Goal: Transaction & Acquisition: Purchase product/service

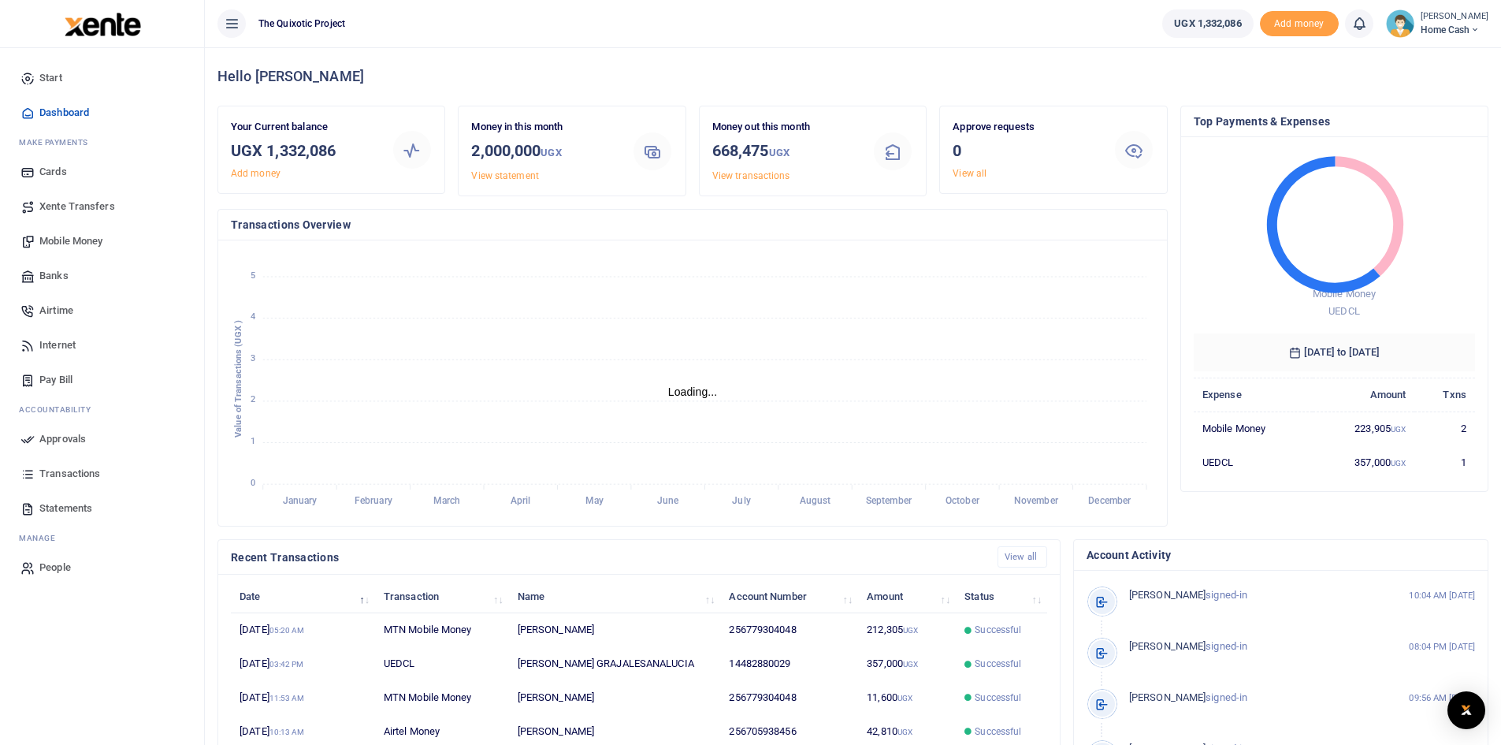
click at [58, 208] on span "Xente Transfers" at bounding box center [77, 207] width 76 height 16
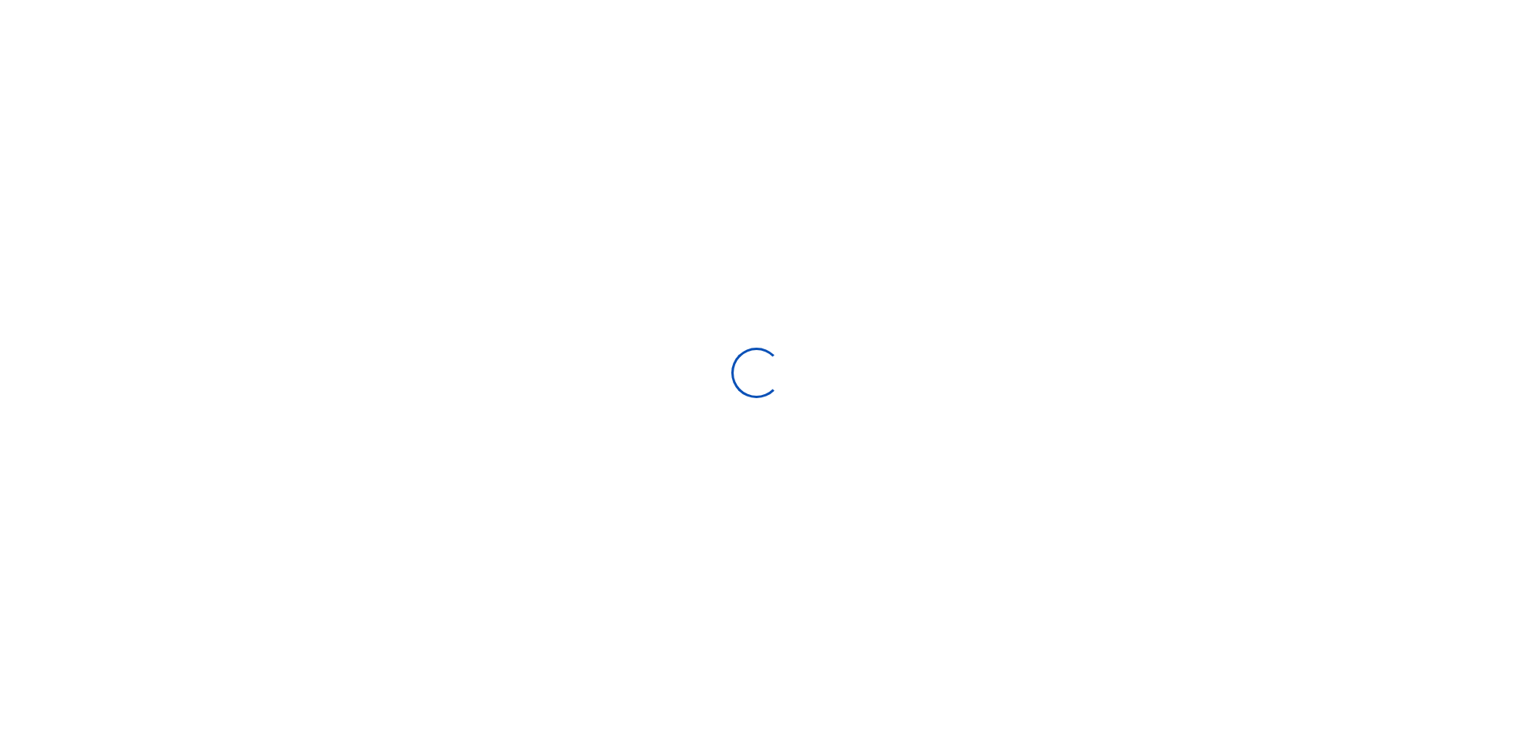
select select
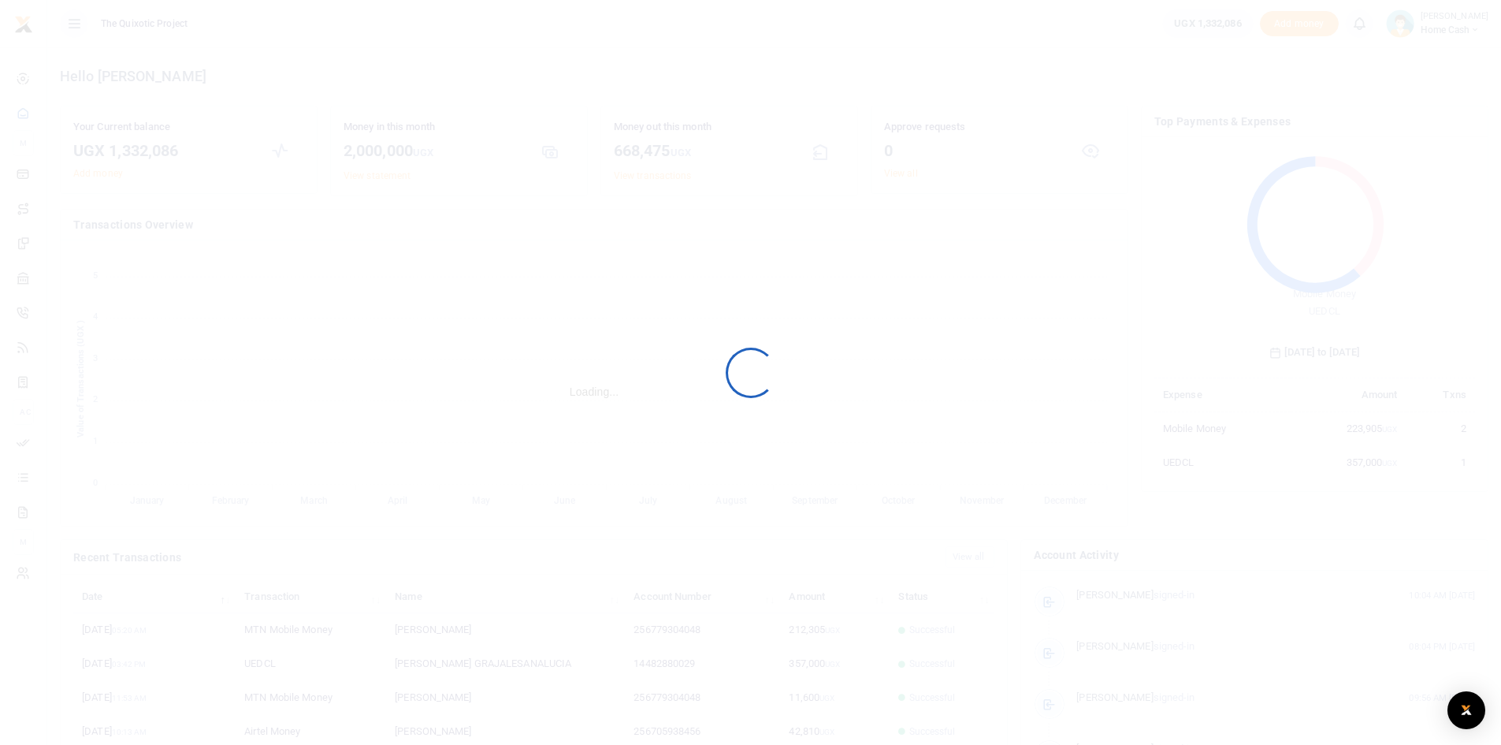
scroll to position [209, 309]
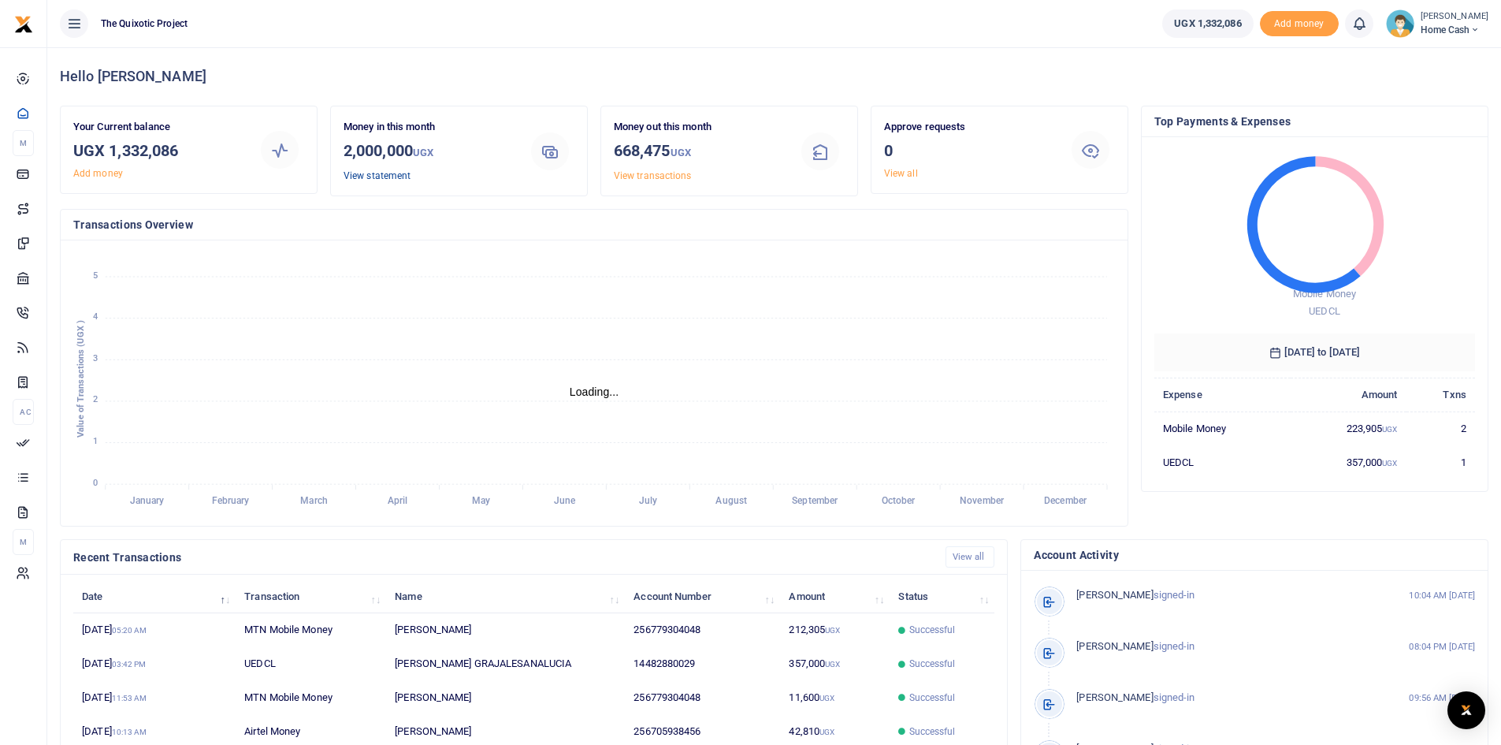
click at [373, 180] on link "View statement" at bounding box center [377, 175] width 67 height 11
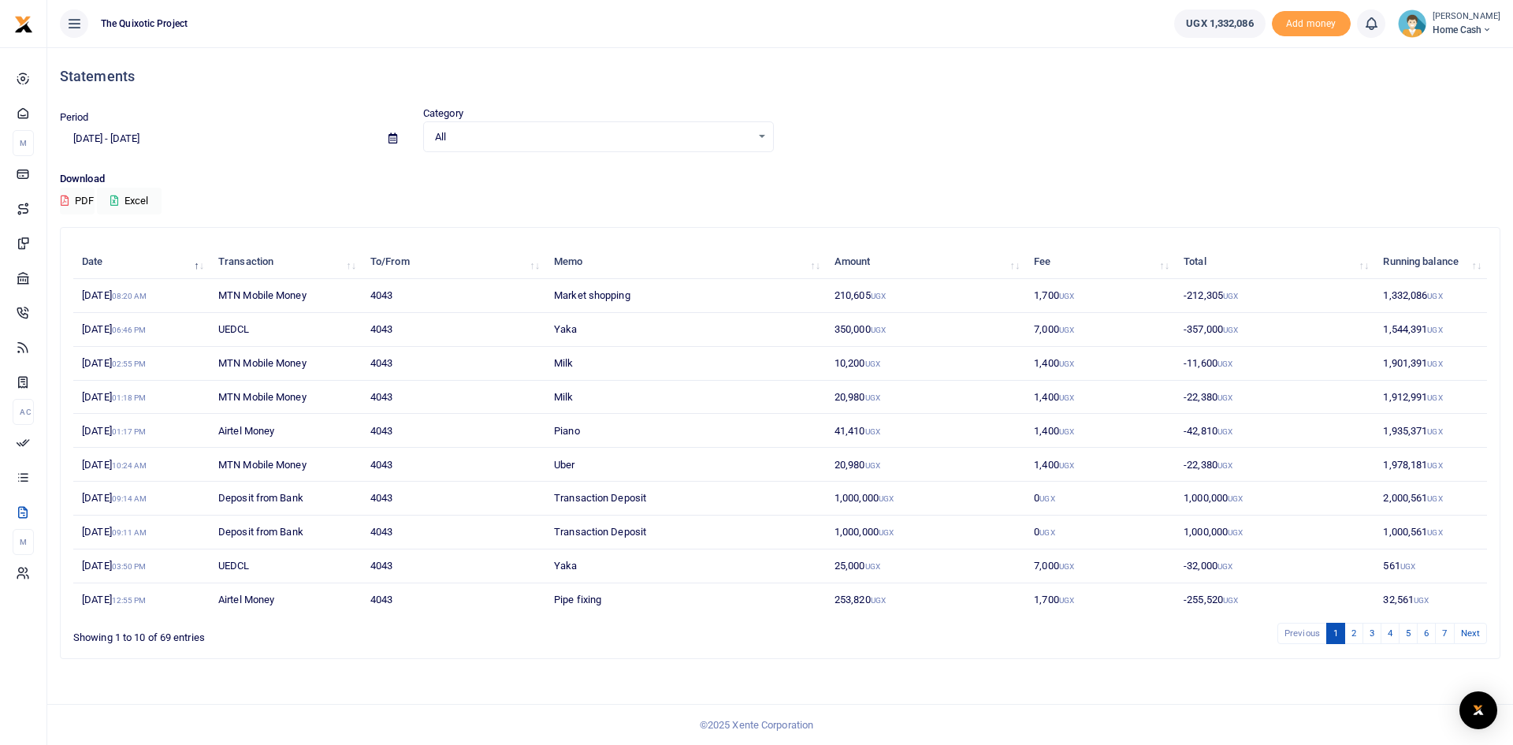
click at [652, 502] on td "Transaction Deposit" at bounding box center [685, 498] width 280 height 34
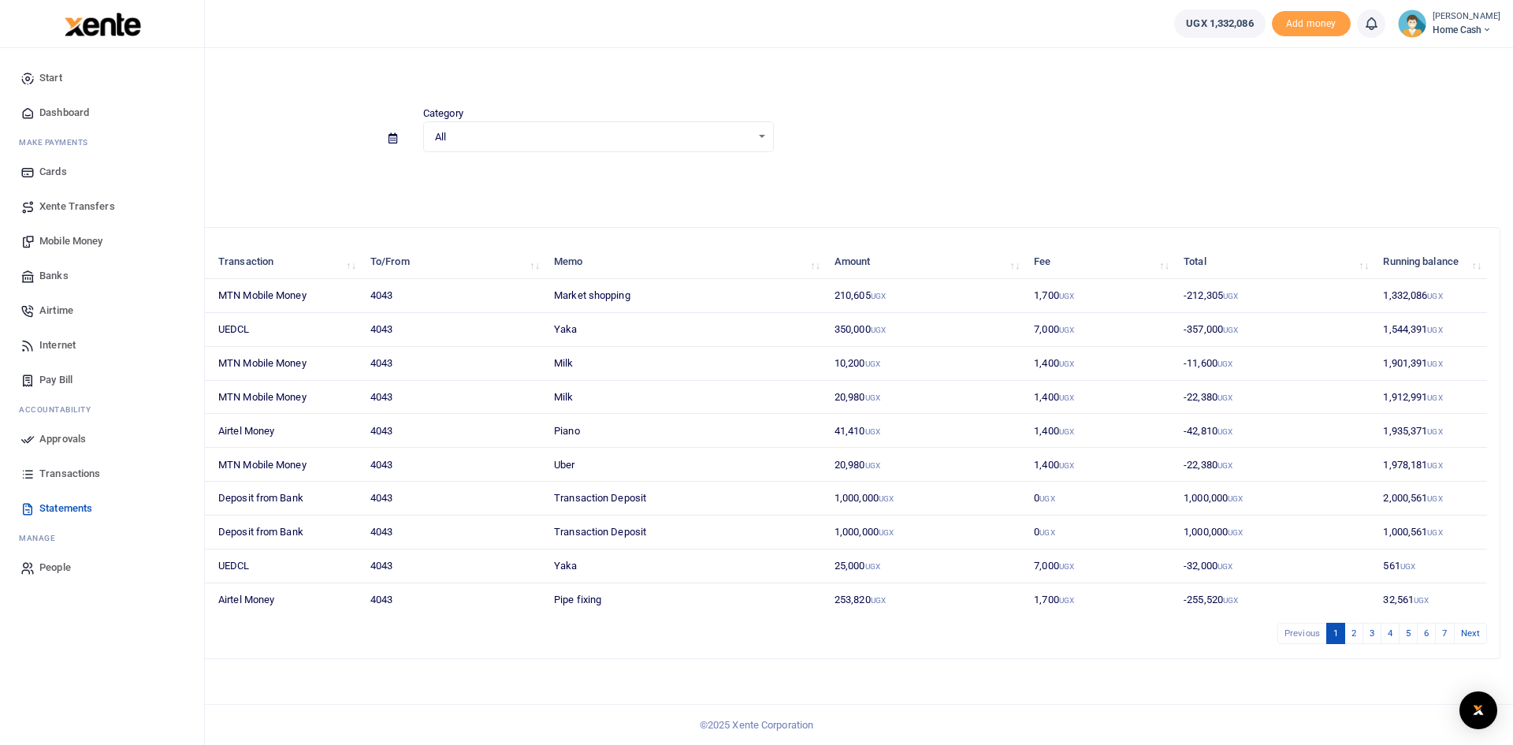
click at [42, 202] on span "Xente Transfers" at bounding box center [77, 207] width 76 height 16
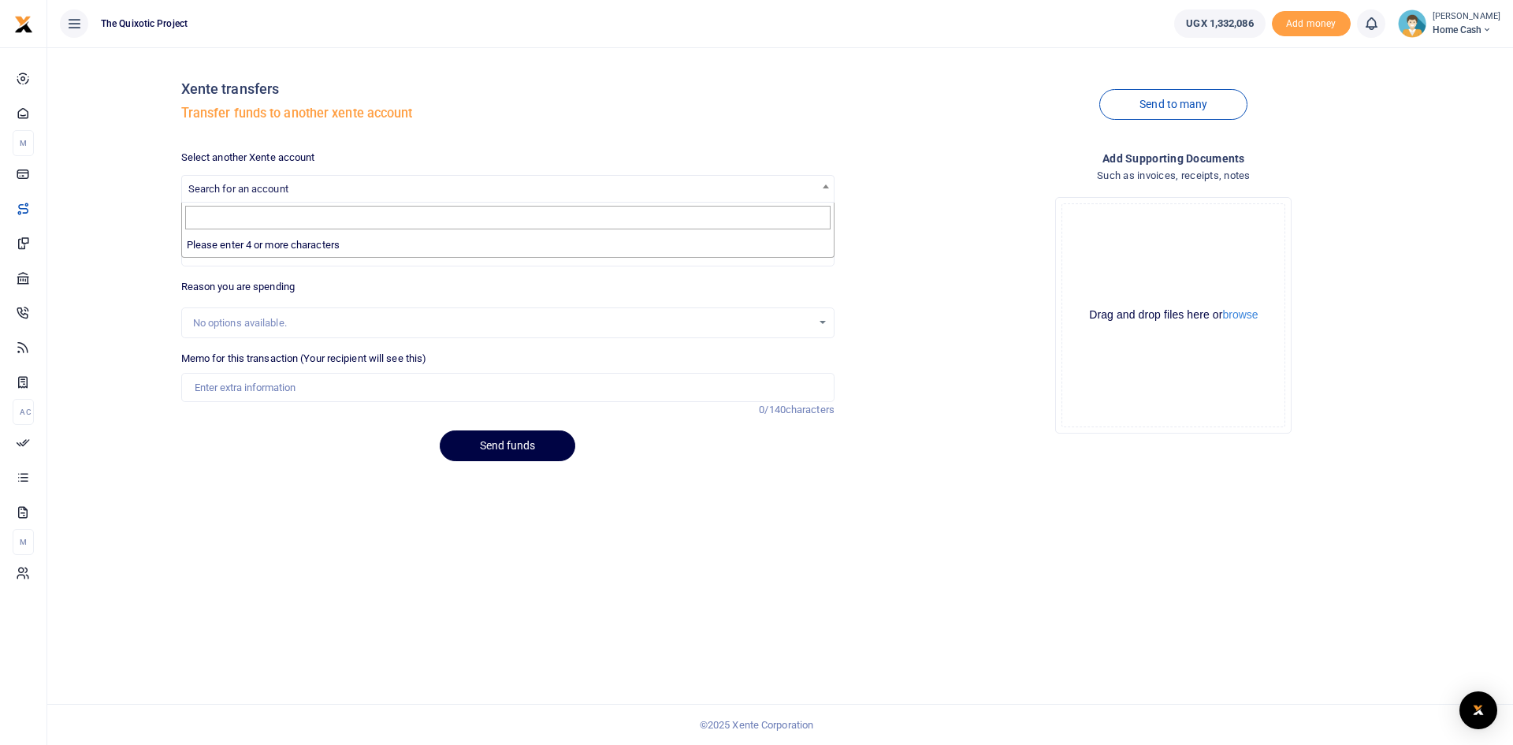
click at [258, 188] on span "Search for an account" at bounding box center [238, 189] width 100 height 12
type input "h"
click at [128, 274] on div "Xente transfers Transfer funds to another xente account Send to many Select ano…" at bounding box center [780, 267] width 1453 height 414
click at [815, 188] on span "Search for an account" at bounding box center [508, 188] width 652 height 24
click at [873, 204] on div "Drop your files here Drag and drop files here or browse Powered by Uppy" at bounding box center [1173, 315] width 653 height 262
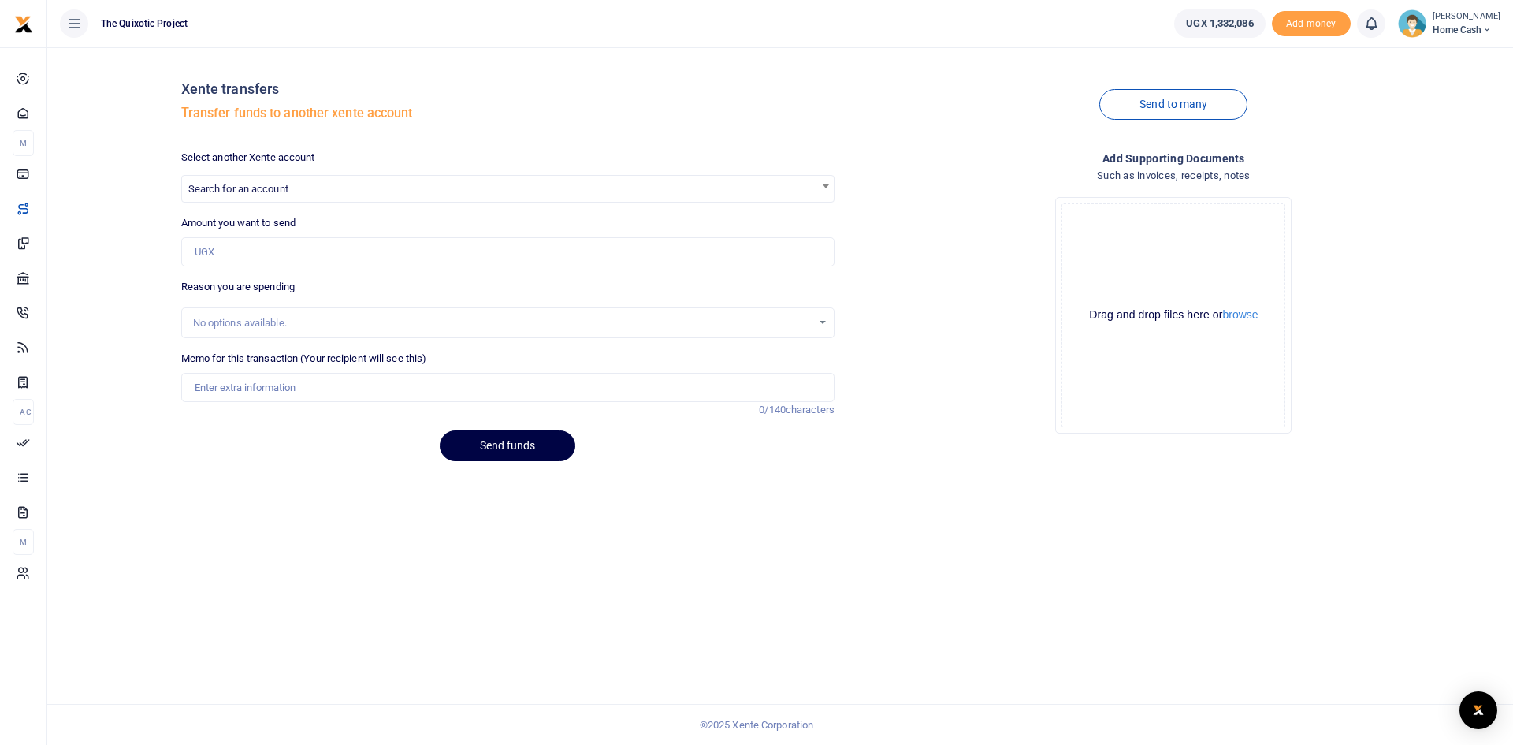
click at [369, 191] on span "Search for an account" at bounding box center [508, 188] width 652 height 24
click at [206, 538] on div "Xente transfers Transfer funds to another xente account Send to many Select ano…" at bounding box center [779, 395] width 1465 height 697
click at [1241, 27] on span "UGX 1,332,086" at bounding box center [1219, 24] width 67 height 16
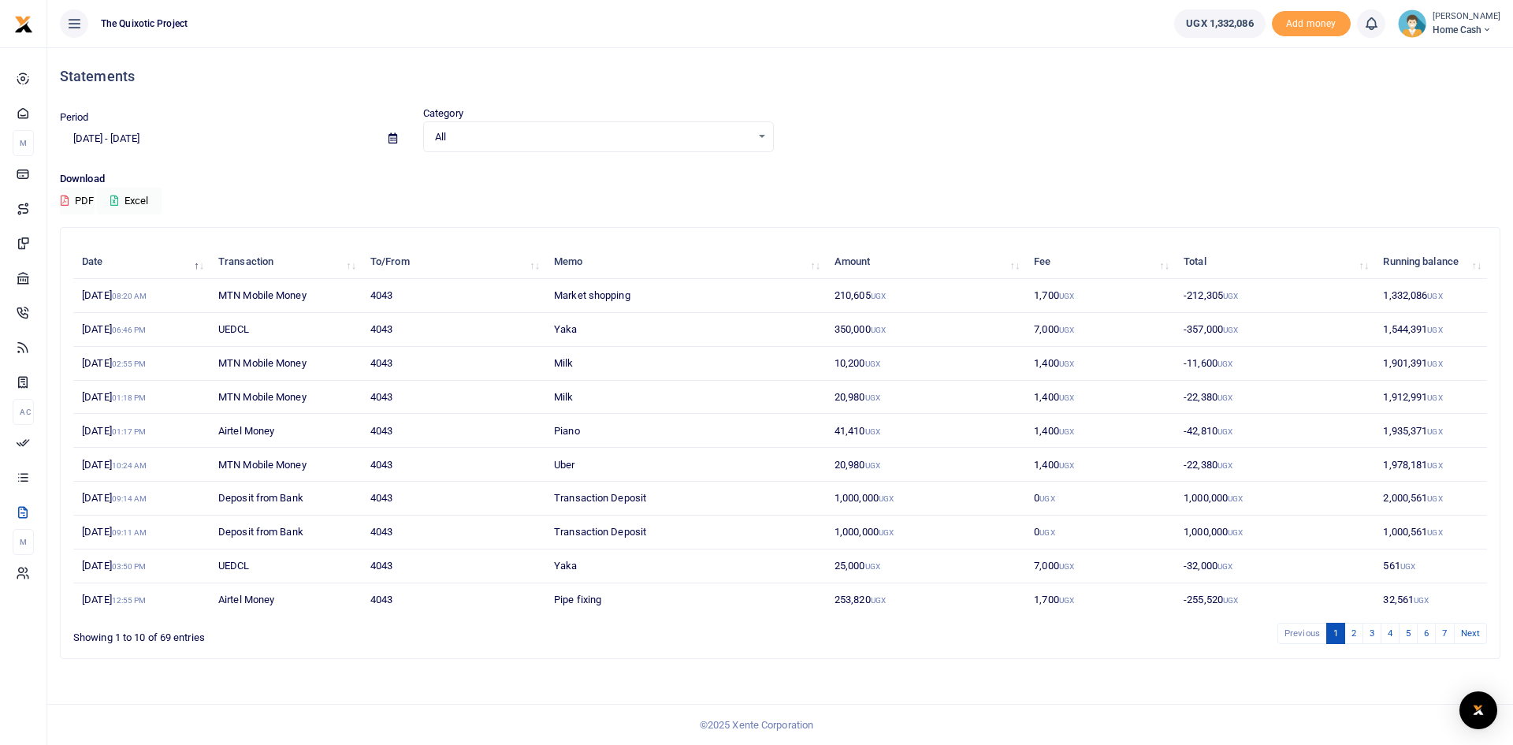
click at [856, 329] on td "350,000 UGX" at bounding box center [925, 330] width 199 height 34
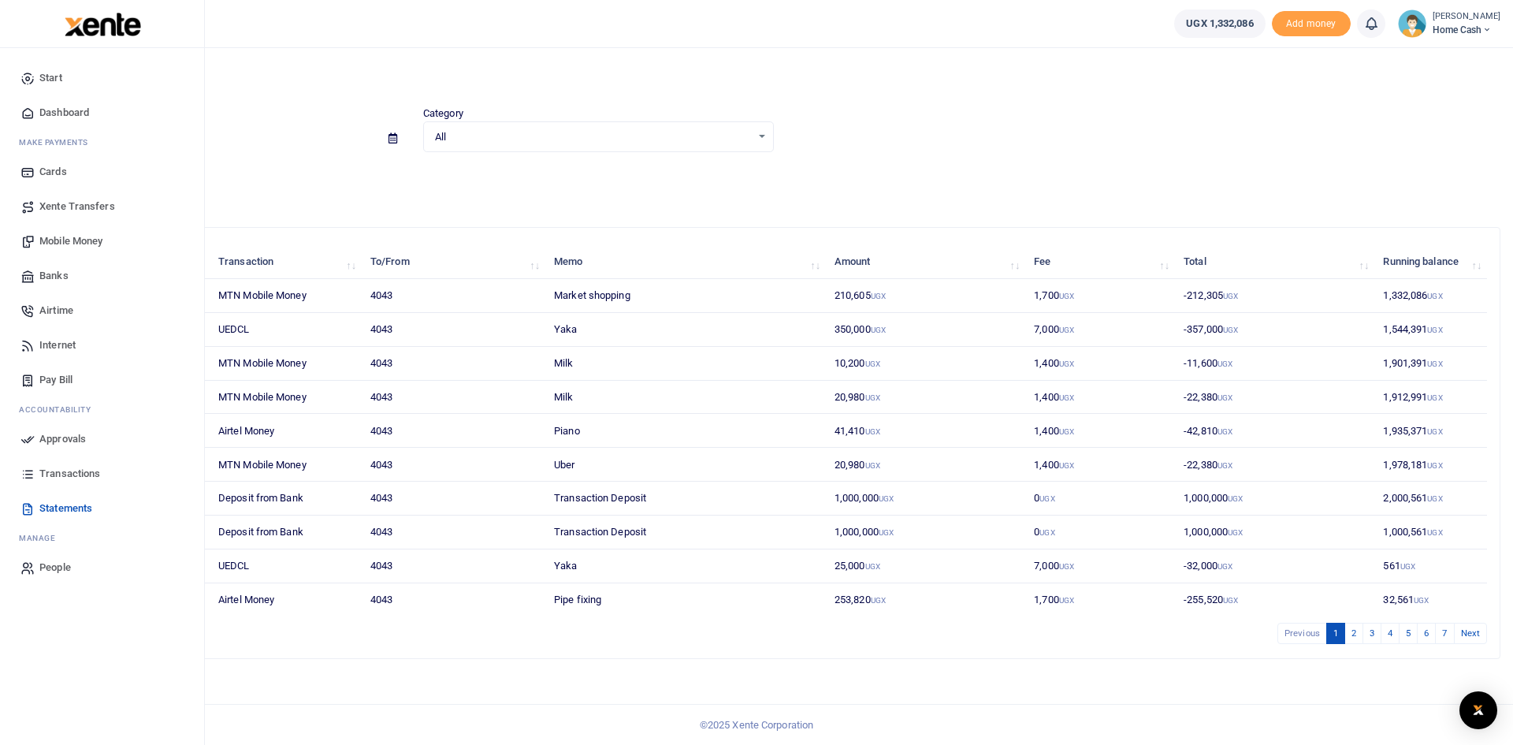
click at [55, 206] on span "Xente Transfers" at bounding box center [77, 207] width 76 height 16
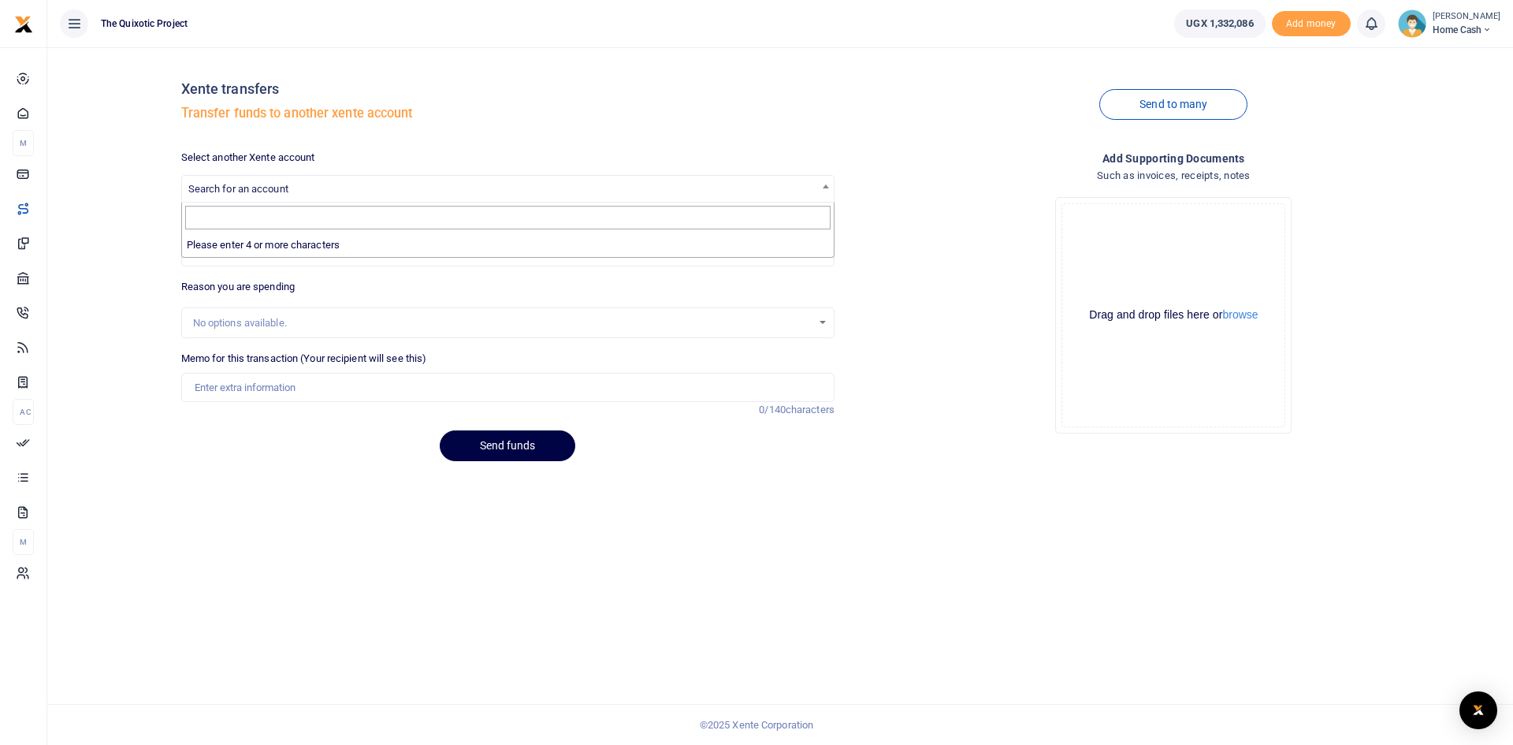
click at [298, 189] on span "Search for an account" at bounding box center [508, 188] width 652 height 24
type input "s"
type input "4044"
click at [194, 462] on div "Select another Xente account Search for an account Amount you want to send Amou…" at bounding box center [508, 312] width 666 height 324
click at [240, 175] on span "Search for an account" at bounding box center [507, 189] width 653 height 28
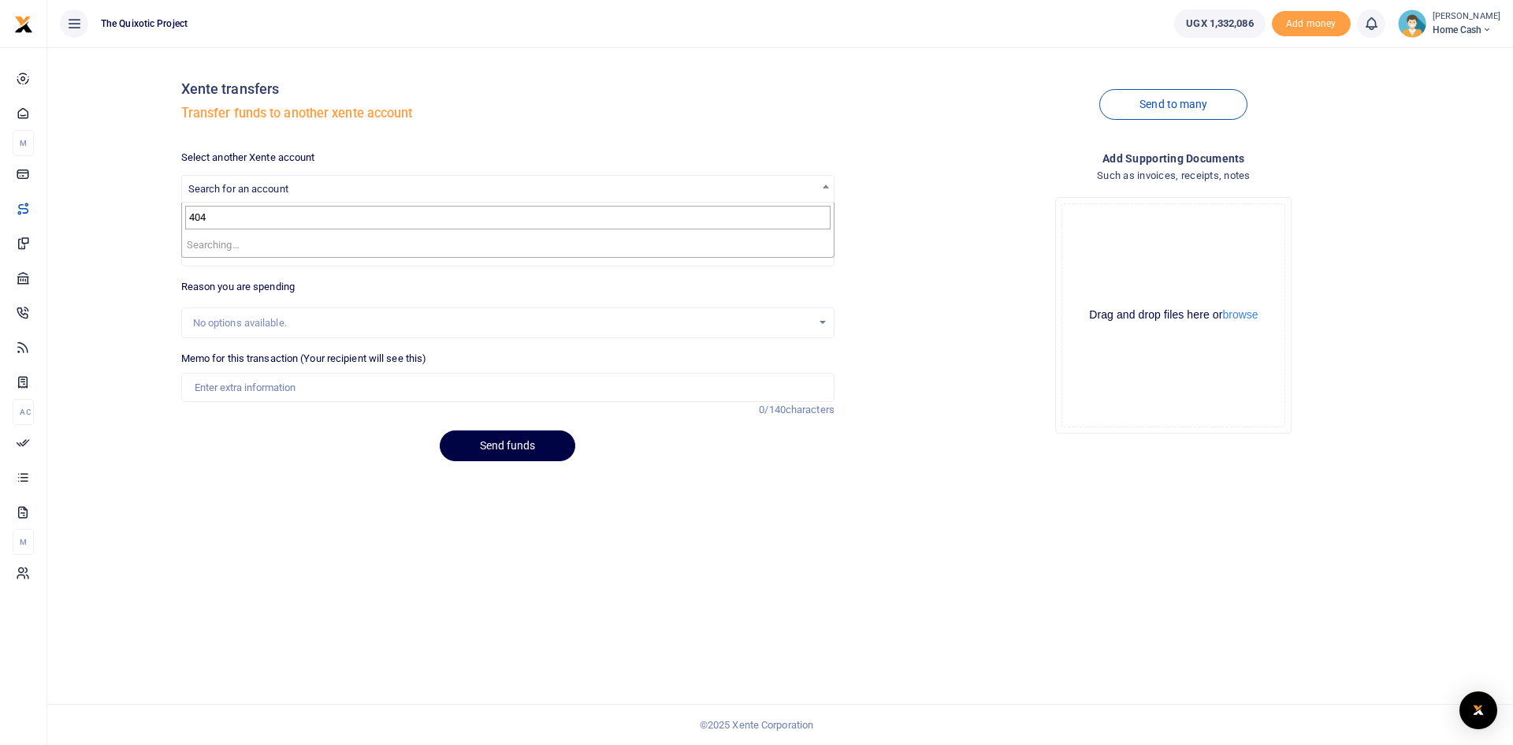
type input "4044"
click at [128, 298] on div "Xente transfers Transfer funds to another xente account Send to many Select ano…" at bounding box center [780, 267] width 1453 height 414
click at [241, 388] on input "Memo for this transaction (Your recipient will see this)" at bounding box center [507, 388] width 653 height 30
click at [143, 462] on div "Xente transfers Transfer funds to another xente account Send to many Select ano…" at bounding box center [780, 267] width 1453 height 414
click at [306, 185] on span "Search for an account" at bounding box center [508, 188] width 652 height 24
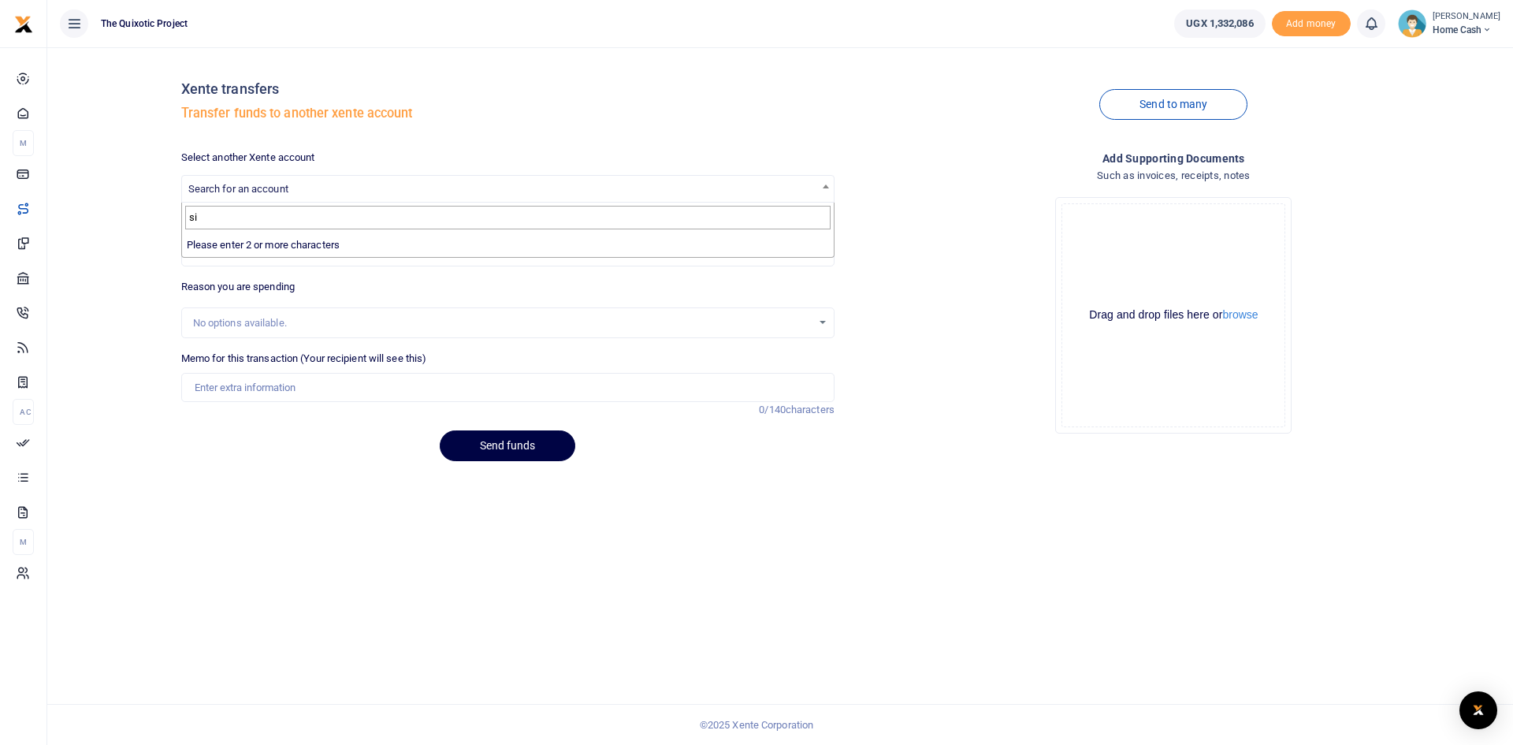
type input "s"
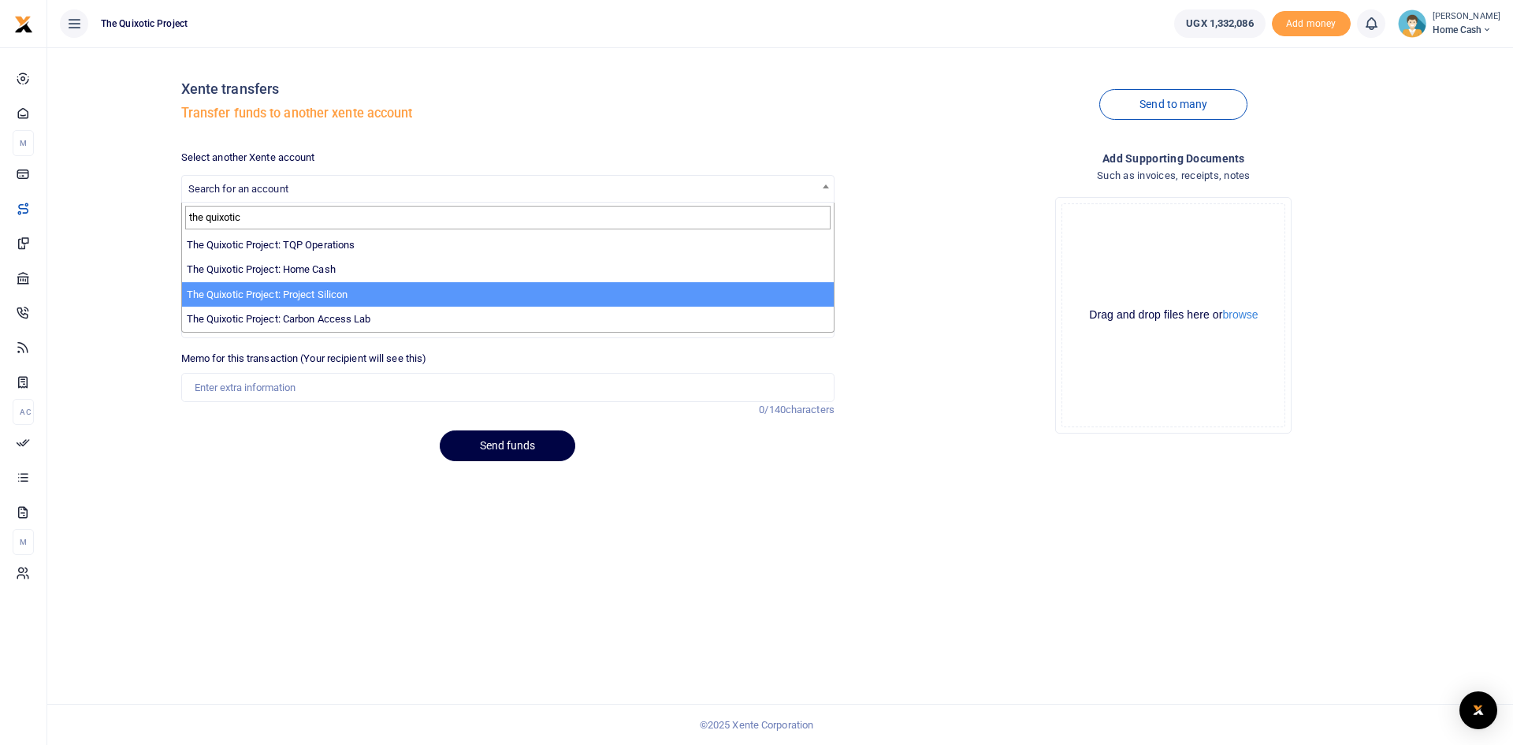
type input "the quixotic"
select select "4044"
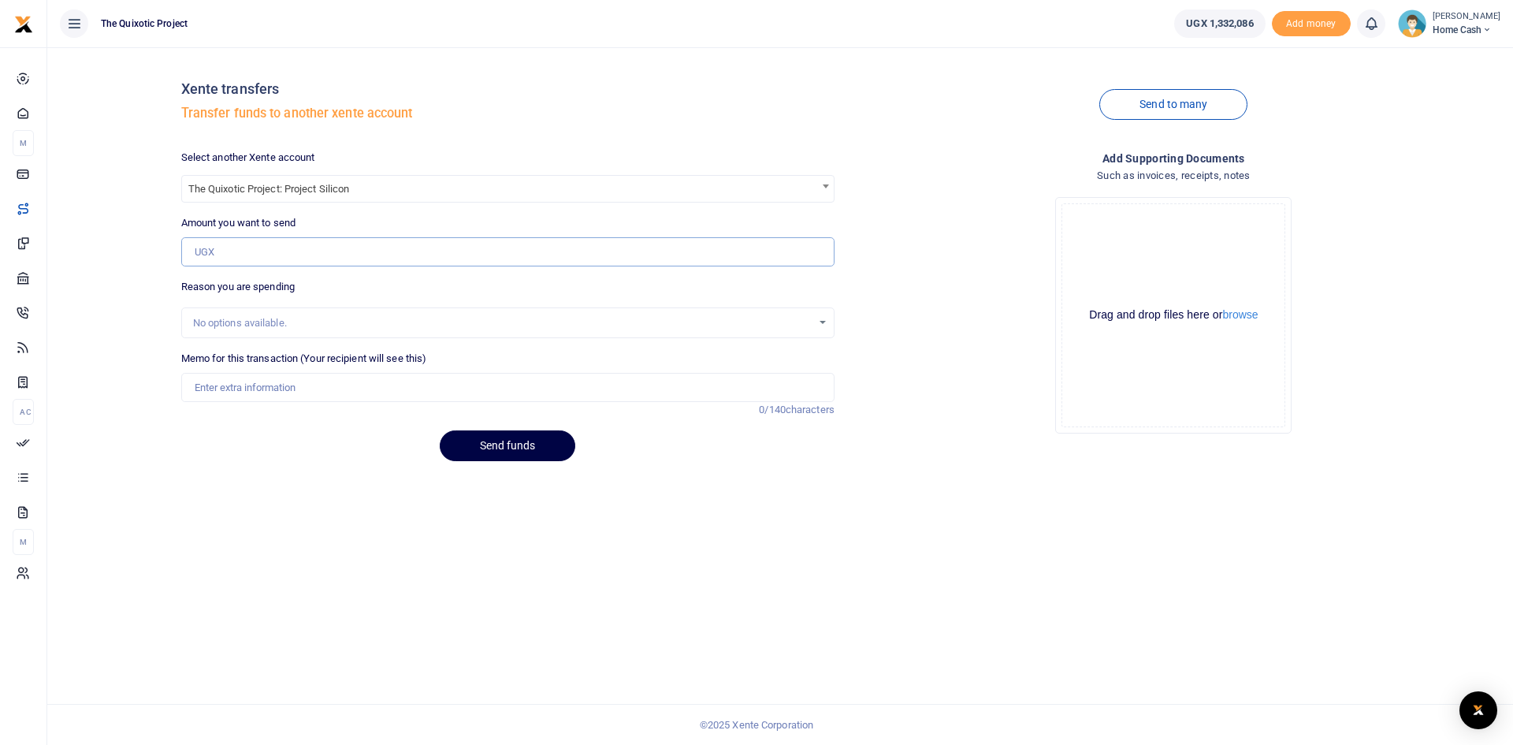
click at [332, 257] on input "Amount you want to send" at bounding box center [507, 252] width 653 height 30
type input "1,000,000"
click at [325, 324] on div "No options available." at bounding box center [502, 323] width 618 height 16
click at [342, 313] on div "No options available." at bounding box center [507, 323] width 653 height 32
click at [435, 317] on div "No options available." at bounding box center [502, 323] width 618 height 16
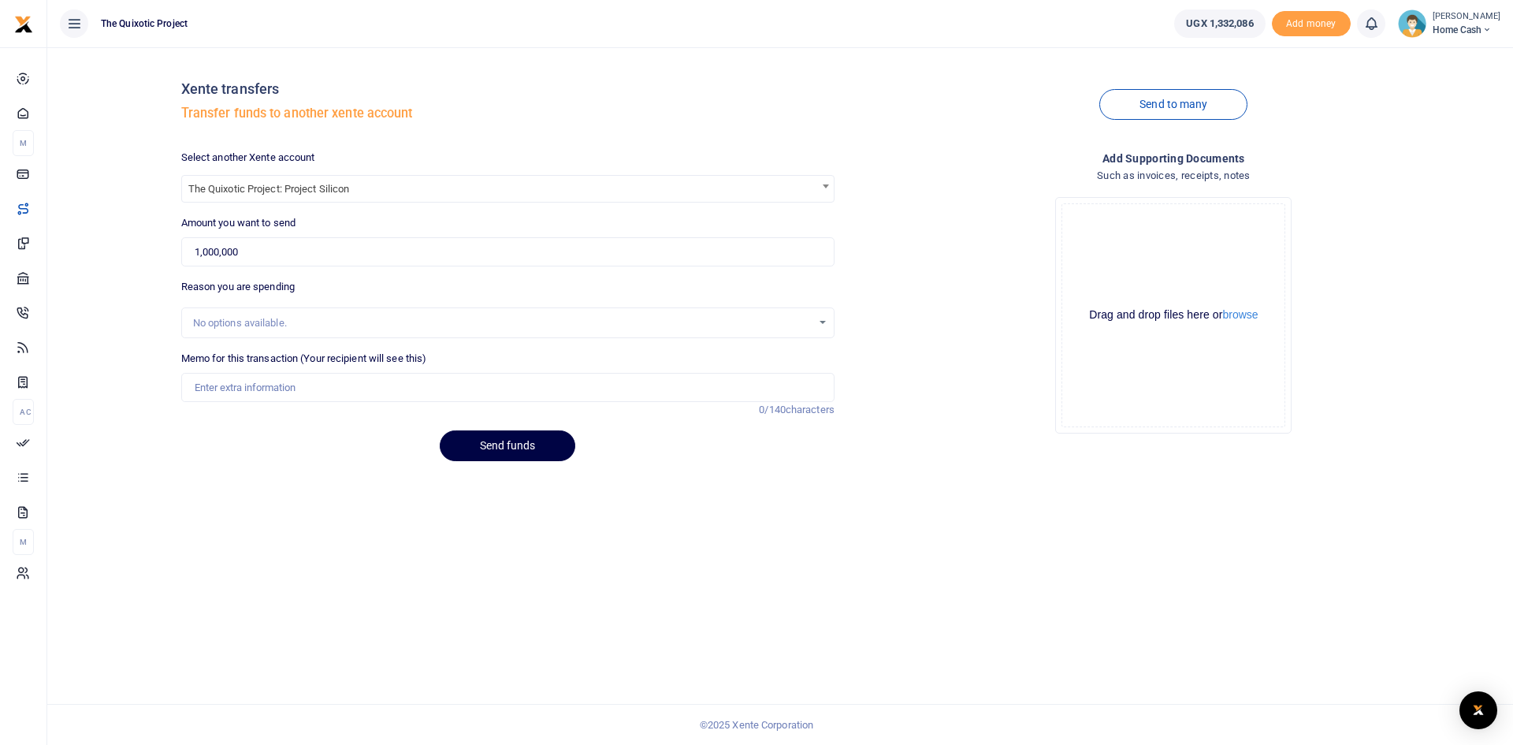
click at [806, 320] on div "No options available." at bounding box center [502, 323] width 618 height 16
click at [822, 325] on div "No options available." at bounding box center [508, 322] width 652 height 17
click at [321, 388] on input "Memo for this transaction (Your recipient will see this)" at bounding box center [507, 388] width 653 height 30
type input "W"
type input "Error from xente"
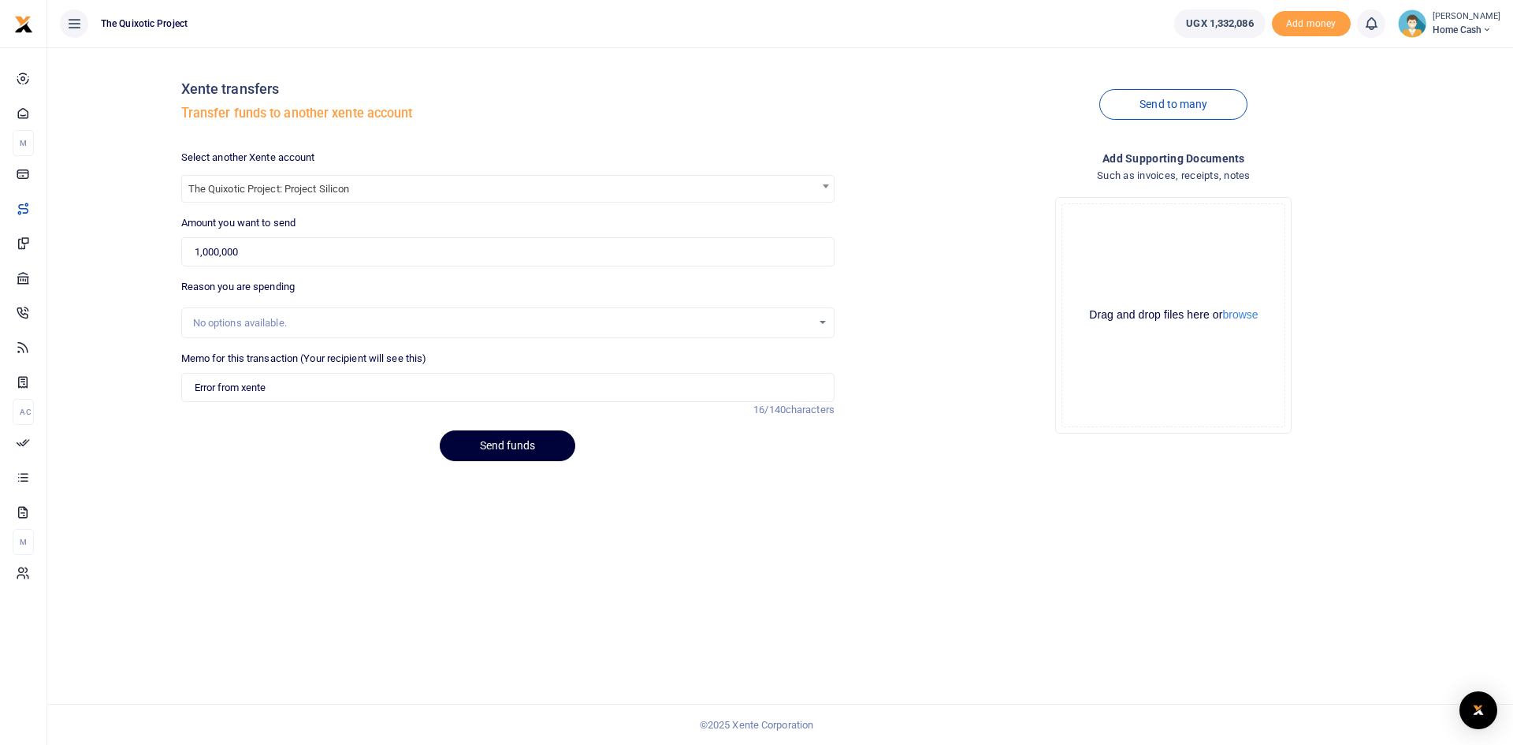
click at [494, 444] on button "Send funds" at bounding box center [508, 445] width 136 height 31
click at [524, 449] on button "Send funds" at bounding box center [508, 445] width 136 height 31
click at [1453, 14] on small "[PERSON_NAME]" at bounding box center [1466, 16] width 68 height 13
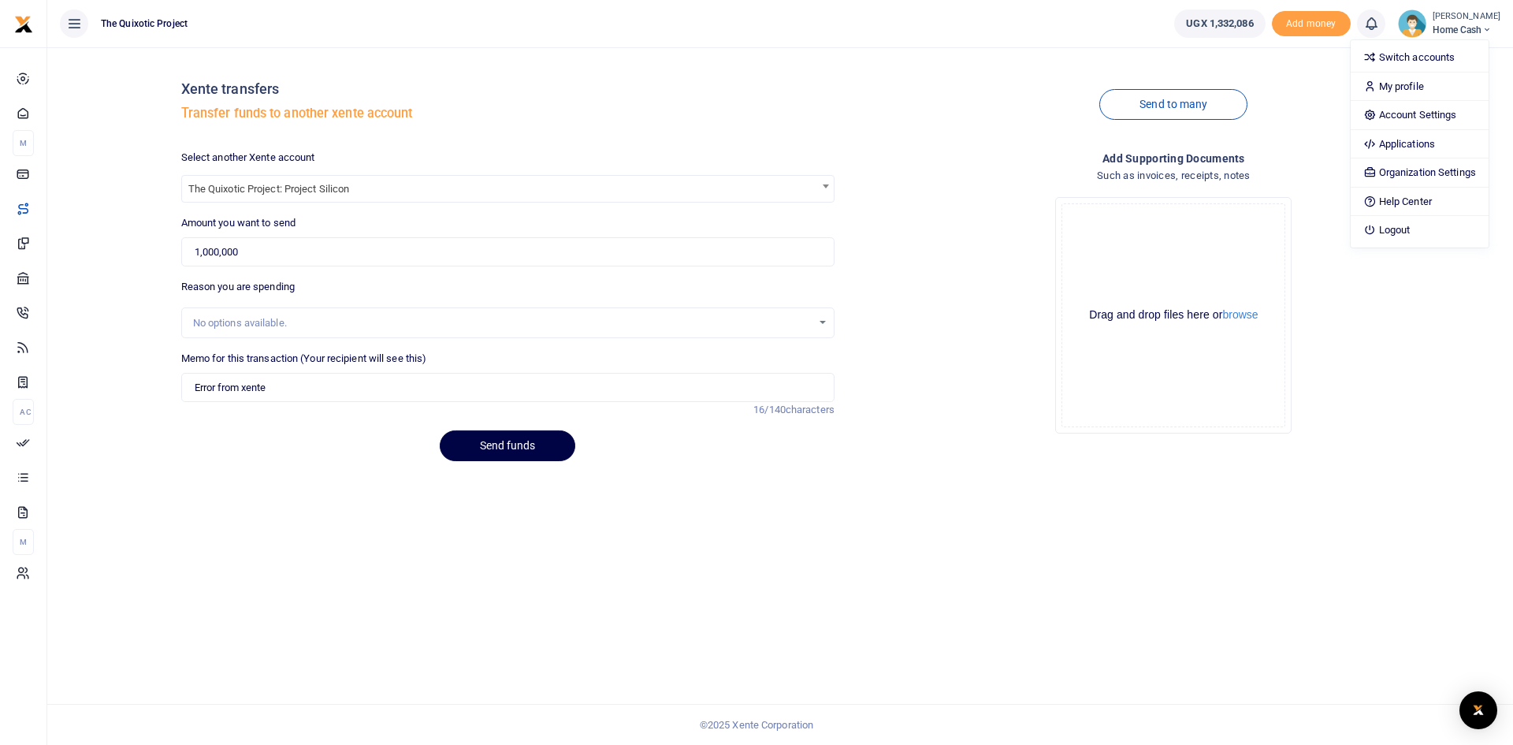
click at [1453, 14] on small "[PERSON_NAME]" at bounding box center [1466, 16] width 68 height 13
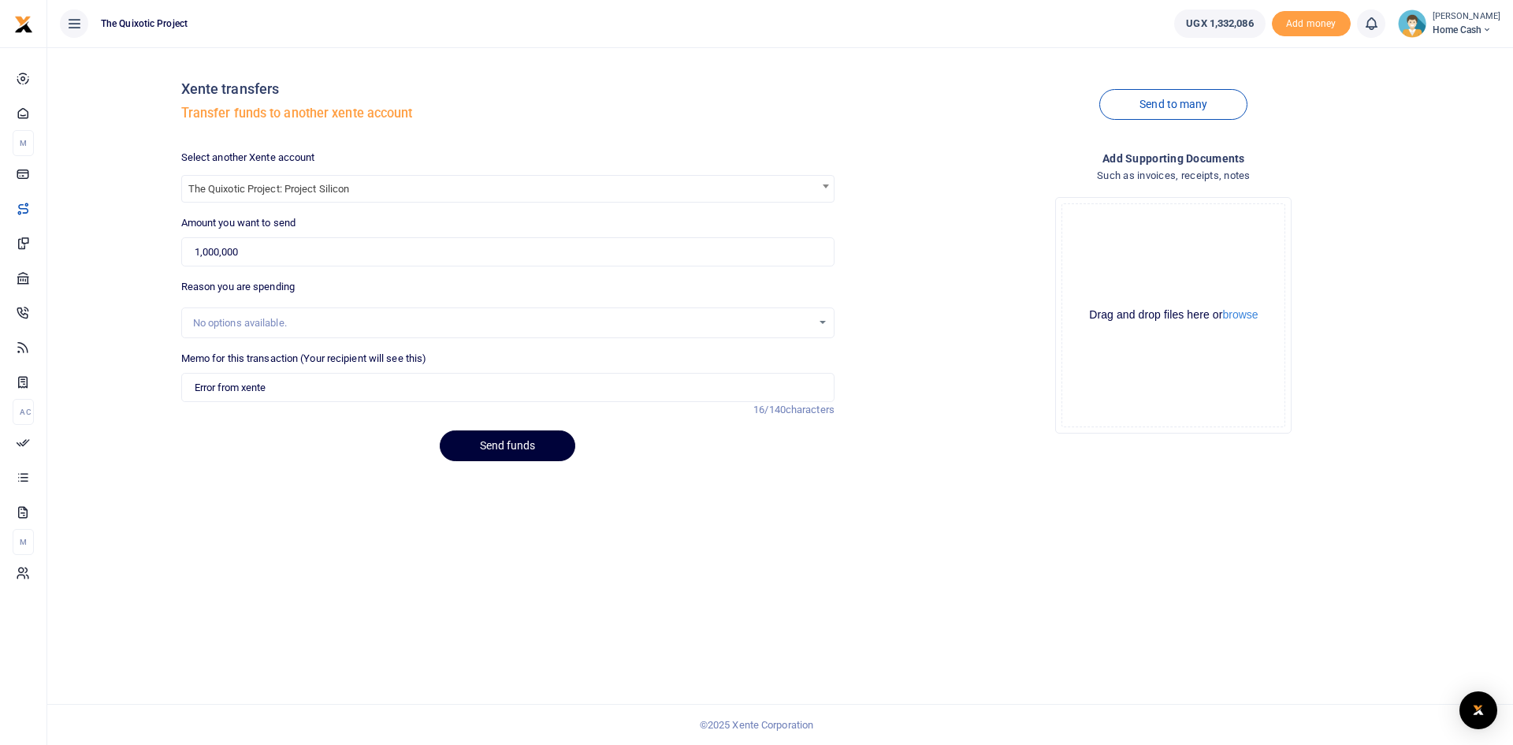
click at [503, 445] on button "Send funds" at bounding box center [508, 445] width 136 height 31
